Goal: Find contact information: Obtain details needed to contact an individual or organization

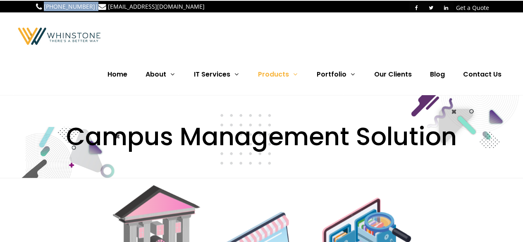
drag, startPoint x: 88, startPoint y: 5, endPoint x: 43, endPoint y: 3, distance: 45.6
click at [43, 3] on p "+92 51 873 1327 | info@whinstone.co" at bounding box center [120, 7] width 169 height 10
copy p "[PHONE_NUMBER]"
click at [122, 30] on div "Home About Company Team Testimonials IT Services IT Outsourcing Services IT Con…" at bounding box center [261, 32] width 523 height 41
drag, startPoint x: 110, startPoint y: 36, endPoint x: 154, endPoint y: 39, distance: 43.6
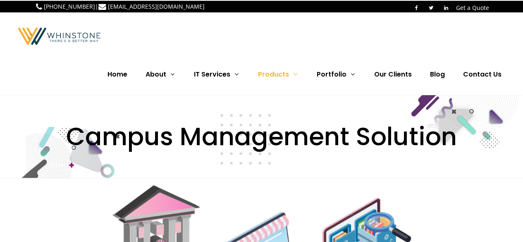
click at [154, 39] on div "Home About Company Team Testimonials IT Services IT Outsourcing Services IT Con…" at bounding box center [261, 32] width 523 height 41
click at [472, 74] on span "Contact Us" at bounding box center [482, 75] width 38 height 10
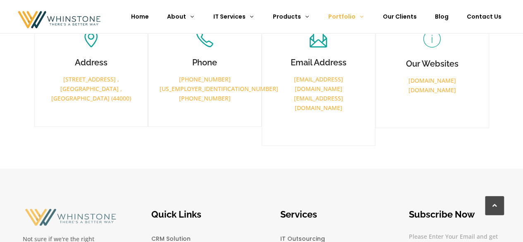
scroll to position [813, 0]
click at [347, 78] on p "[EMAIL_ADDRESS][DOMAIN_NAME]" at bounding box center [318, 84] width 90 height 19
drag, startPoint x: 349, startPoint y: 78, endPoint x: 286, endPoint y: 76, distance: 62.9
click at [286, 76] on p "[EMAIL_ADDRESS][DOMAIN_NAME]" at bounding box center [318, 84] width 90 height 19
copy link "[EMAIL_ADDRESS][DOMAIN_NAME]"
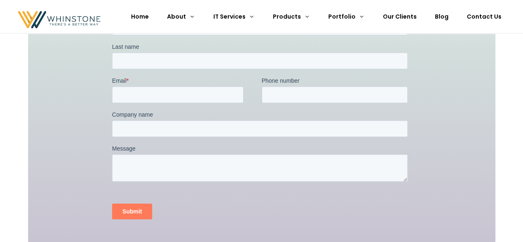
scroll to position [260, 0]
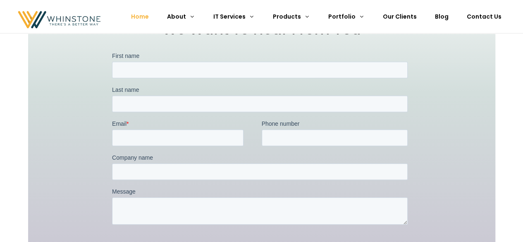
click at [149, 16] on span "Home" at bounding box center [140, 16] width 18 height 8
